Goal: Transaction & Acquisition: Purchase product/service

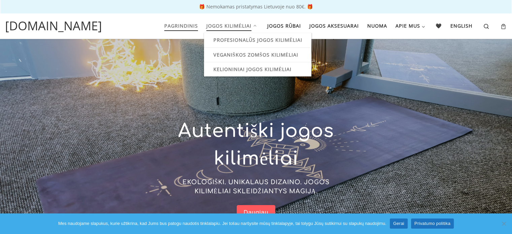
click at [234, 29] on span "Jogos kilimėliai" at bounding box center [229, 25] width 45 height 12
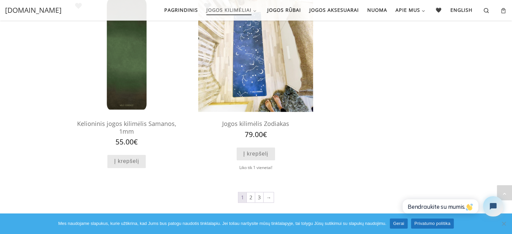
scroll to position [655, 0]
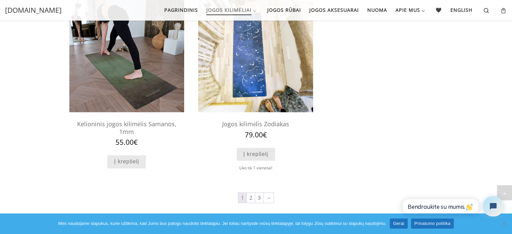
click at [136, 74] on img at bounding box center [126, 54] width 115 height 115
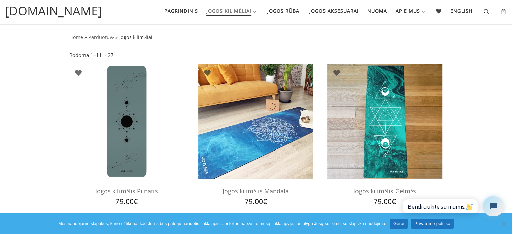
scroll to position [0, 0]
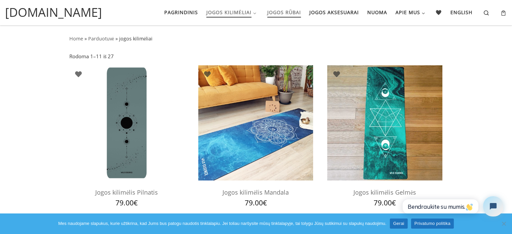
click at [271, 17] on span "Jogos rūbai" at bounding box center [285, 11] width 34 height 12
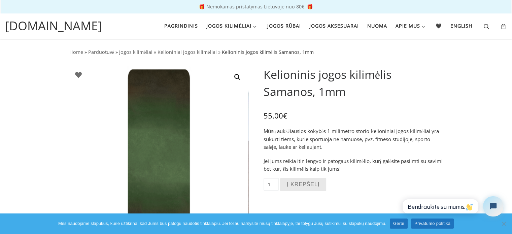
click at [127, 24] on div "Pagrindinis Jogos kilimėliai Profesionalūs jogos kilimėliai Veganiškos zomšos k…" at bounding box center [292, 26] width 361 height 14
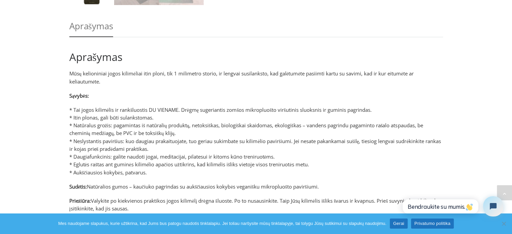
scroll to position [286, 0]
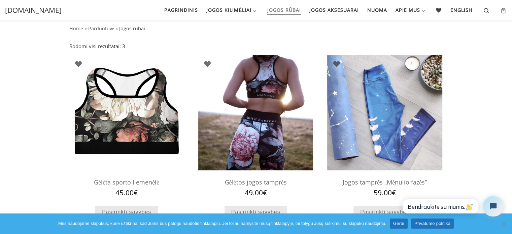
scroll to position [23, 0]
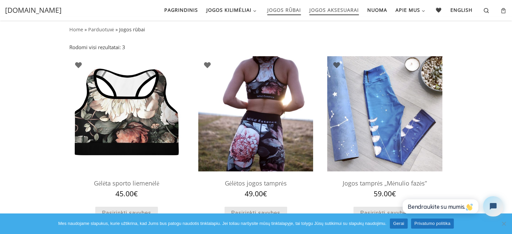
click at [351, 9] on span "Jogos aksesuarai" at bounding box center [335, 9] width 50 height 12
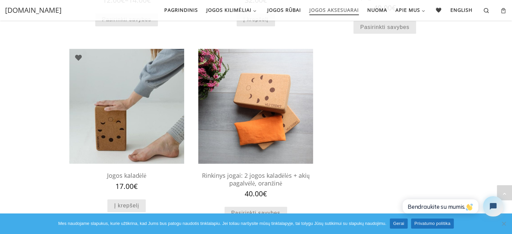
scroll to position [569, 0]
